Goal: Transaction & Acquisition: Purchase product/service

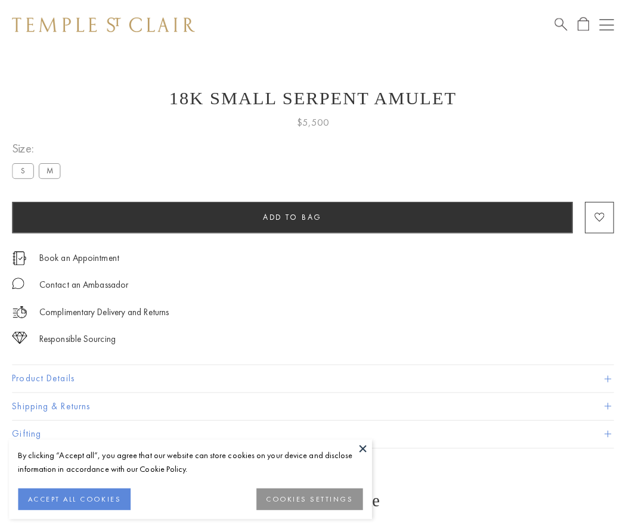
scroll to position [5, 0]
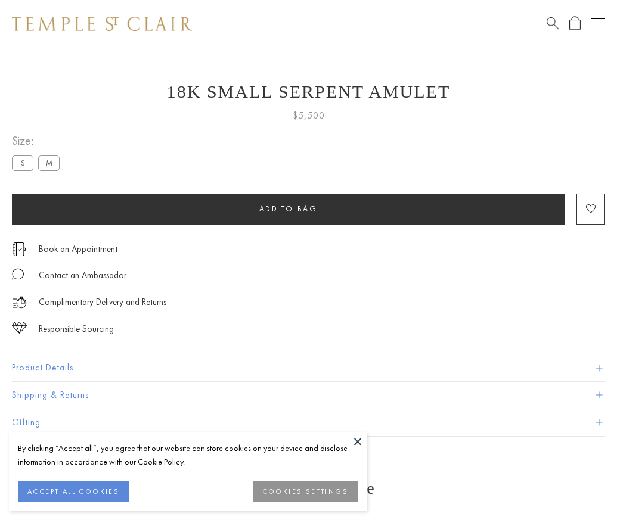
click at [288, 209] on span "Add to bag" at bounding box center [288, 209] width 58 height 10
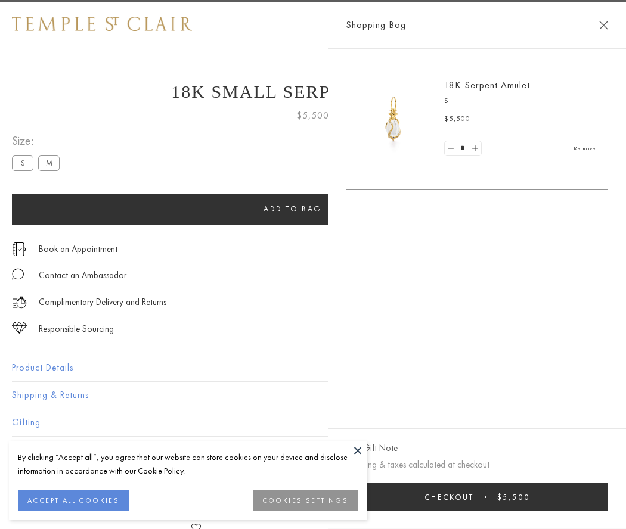
click at [561, 497] on button "Checkout $5,500" at bounding box center [477, 497] width 262 height 28
